Goal: Find contact information: Find contact information

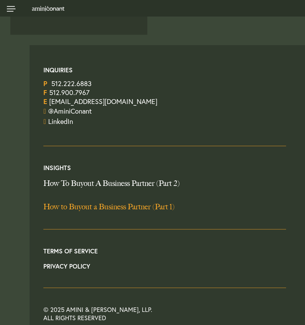
scroll to position [1107, 0]
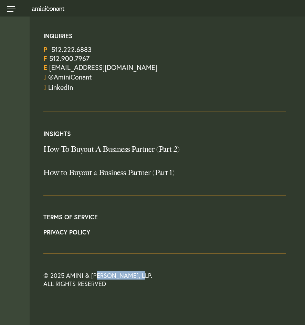
drag, startPoint x: 68, startPoint y: 275, endPoint x: 114, endPoint y: 274, distance: 46.9
click at [114, 274] on div "© 2025 Amini & Conant, LLP. All Rights Reserved" at bounding box center [164, 262] width 243 height 52
copy div "Amini & Conant"
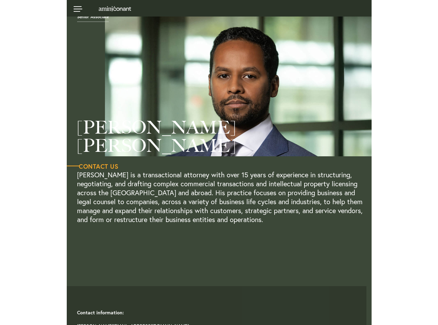
scroll to position [0, 0]
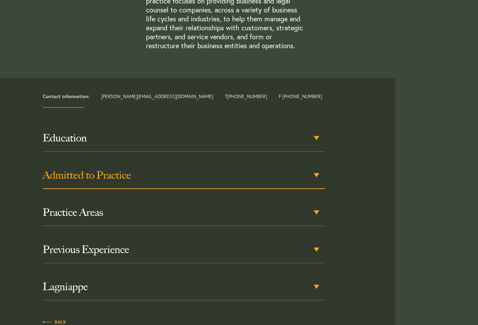
scroll to position [281, 0]
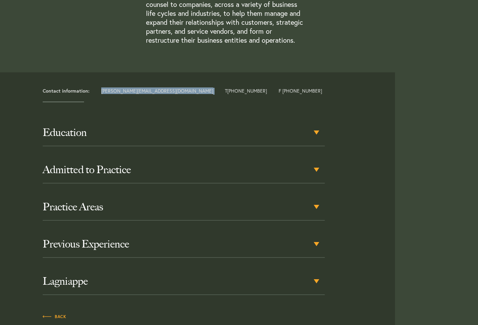
drag, startPoint x: 153, startPoint y: 91, endPoint x: 124, endPoint y: 102, distance: 31.0
click at [100, 93] on div "Contact information: [PERSON_NAME][EMAIL_ADDRESS][DOMAIN_NAME] T [PHONE_NUMBER]…" at bounding box center [216, 91] width 357 height 7
copy div "[PERSON_NAME][EMAIL_ADDRESS][DOMAIN_NAME]"
drag, startPoint x: 201, startPoint y: 90, endPoint x: 164, endPoint y: 94, distance: 37.5
click at [164, 94] on div "Contact information: [PERSON_NAME][EMAIL_ADDRESS][DOMAIN_NAME] T [PHONE_NUMBER]…" at bounding box center [216, 91] width 357 height 7
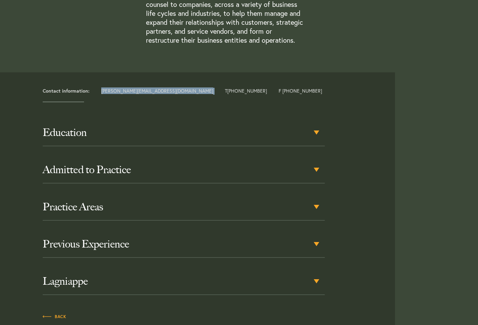
copy link "[PHONE_NUMBER]"
click at [26, 231] on div "Education [GEOGRAPHIC_DATA][US_STATE] ([PERSON_NAME]) School of Law, [PERSON_NA…" at bounding box center [200, 213] width 390 height 186
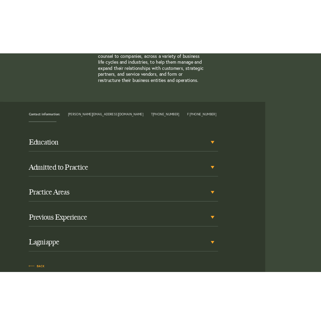
scroll to position [290, 0]
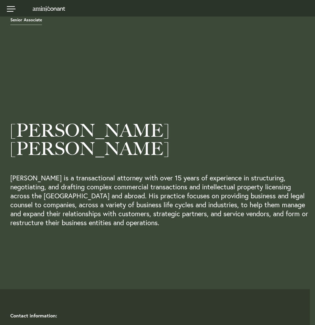
scroll to position [290, 0]
